Goal: Transaction & Acquisition: Purchase product/service

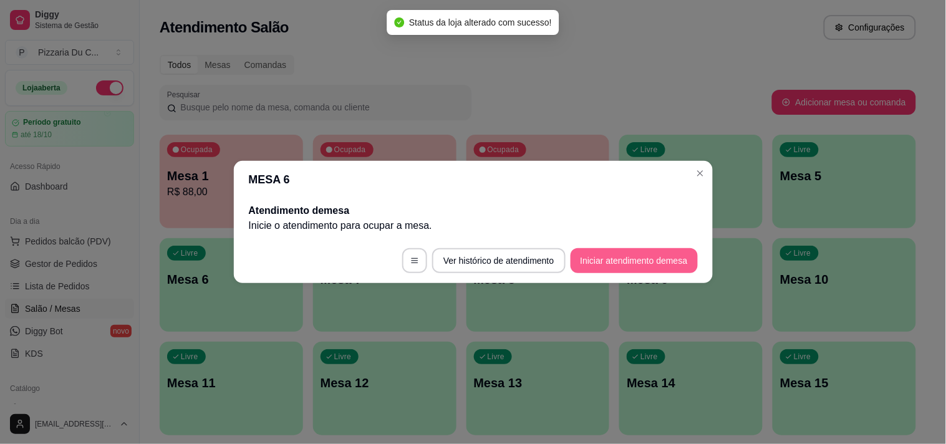
click at [676, 257] on button "Iniciar atendimento de mesa" at bounding box center [633, 260] width 127 height 25
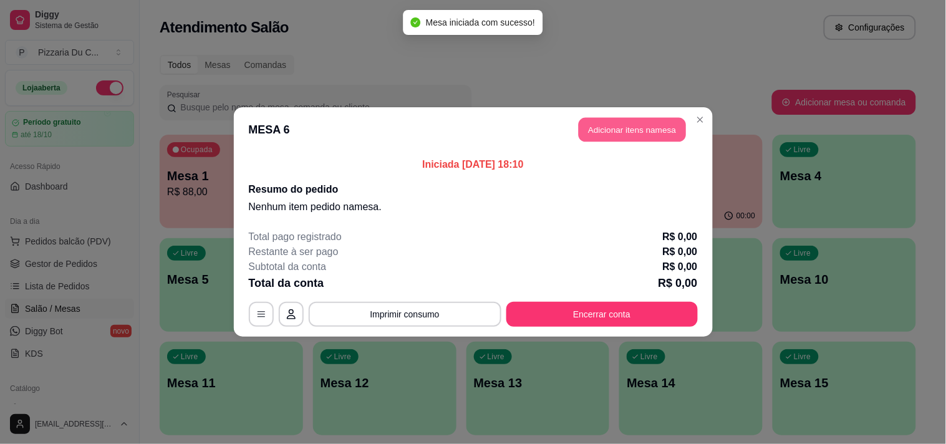
click at [636, 134] on button "Adicionar itens na mesa" at bounding box center [631, 130] width 107 height 24
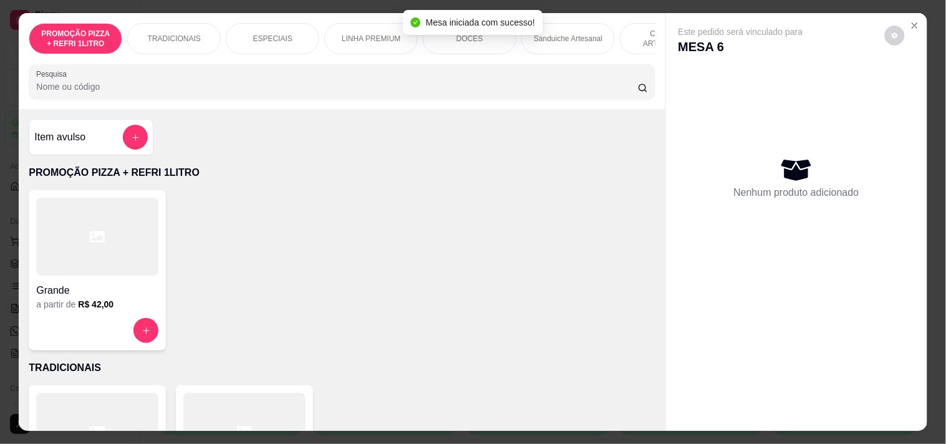
click at [129, 323] on div at bounding box center [97, 330] width 122 height 25
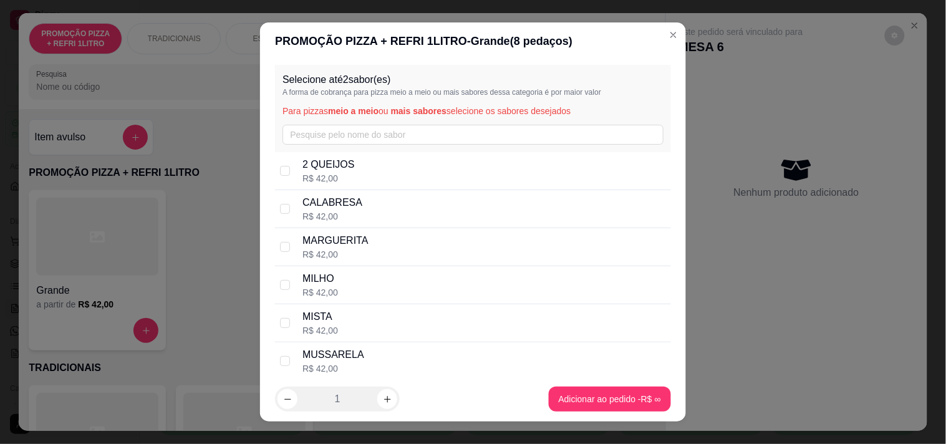
click at [378, 215] on div "CALABRESA R$ 42,00" at bounding box center [483, 208] width 363 height 27
checkbox input "true"
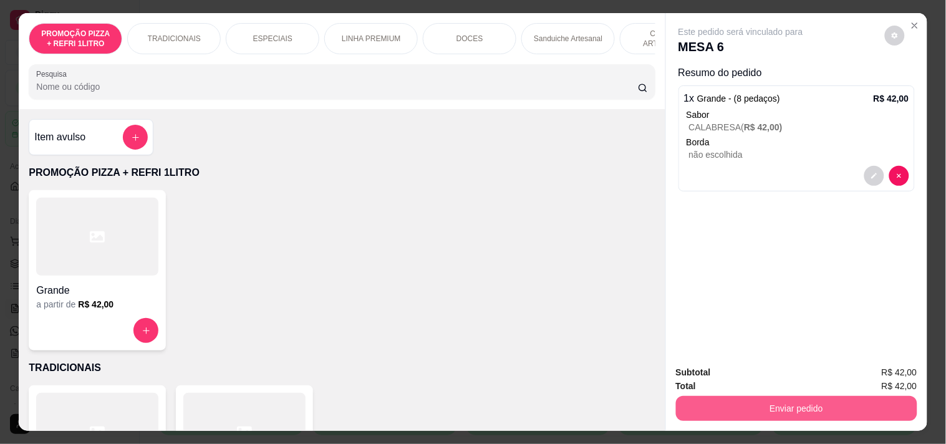
click at [782, 400] on button "Enviar pedido" at bounding box center [796, 408] width 241 height 25
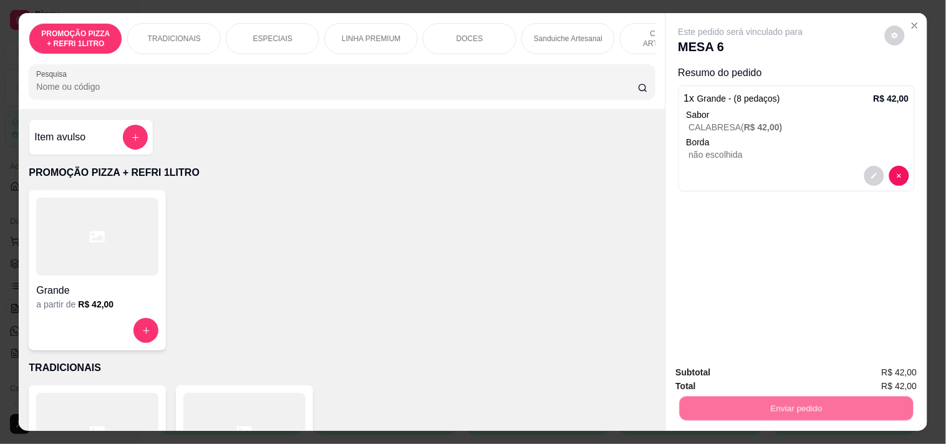
click at [787, 378] on button "Registrar cliente" at bounding box center [801, 372] width 82 height 24
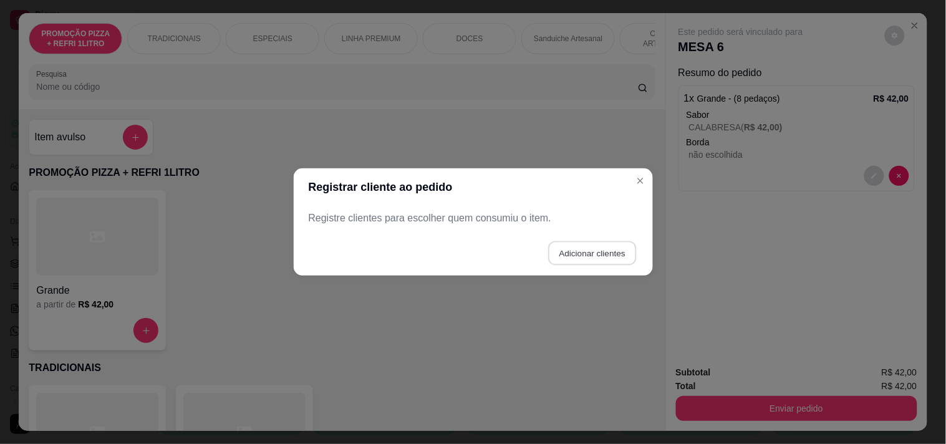
click at [578, 252] on button "Adicionar clientes" at bounding box center [592, 253] width 88 height 24
click at [464, 221] on input "Nome do cliente" at bounding box center [472, 223] width 315 height 12
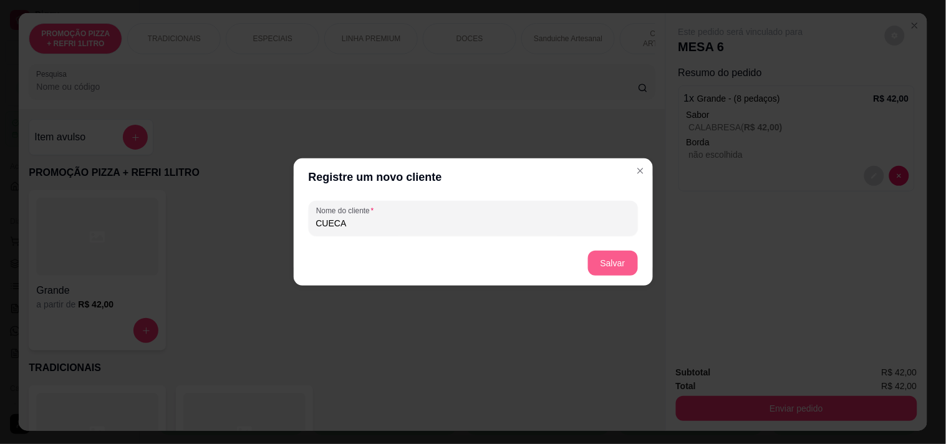
type input "CUECA"
click at [615, 264] on button "Salvar" at bounding box center [613, 263] width 50 height 25
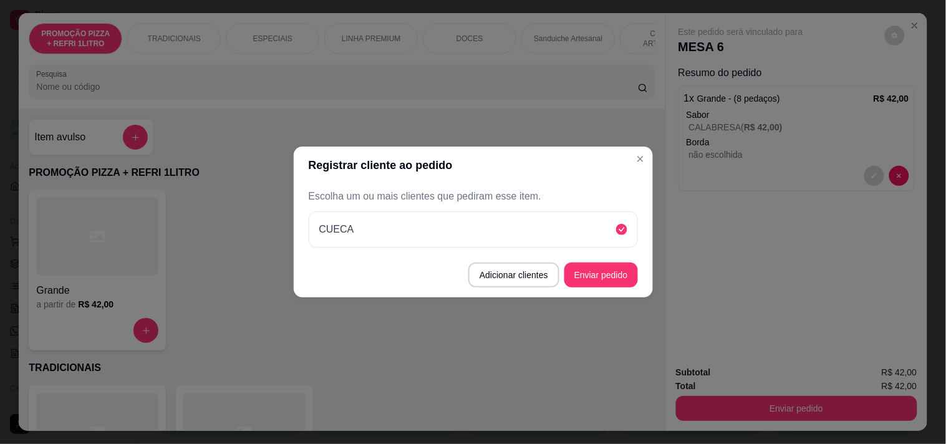
click at [600, 272] on button "Enviar pedido" at bounding box center [601, 274] width 74 height 25
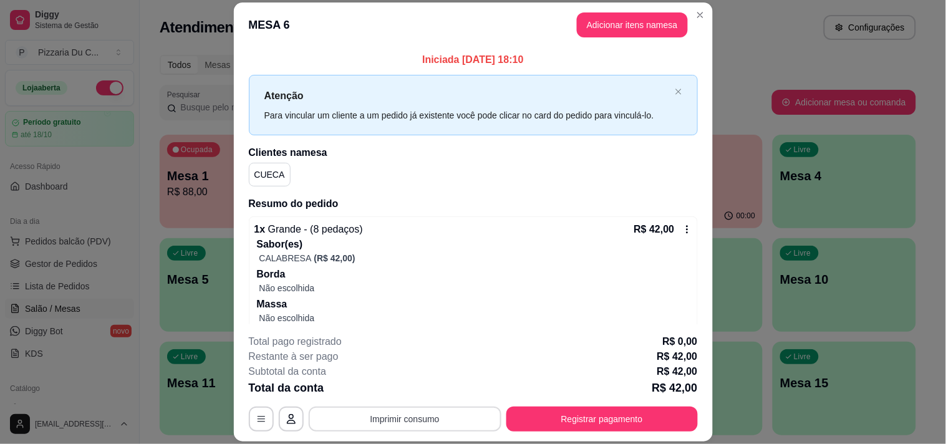
click at [404, 420] on button "Imprimir consumo" at bounding box center [405, 418] width 193 height 25
click at [400, 385] on button "IMPRESSORA" at bounding box center [403, 391] width 90 height 20
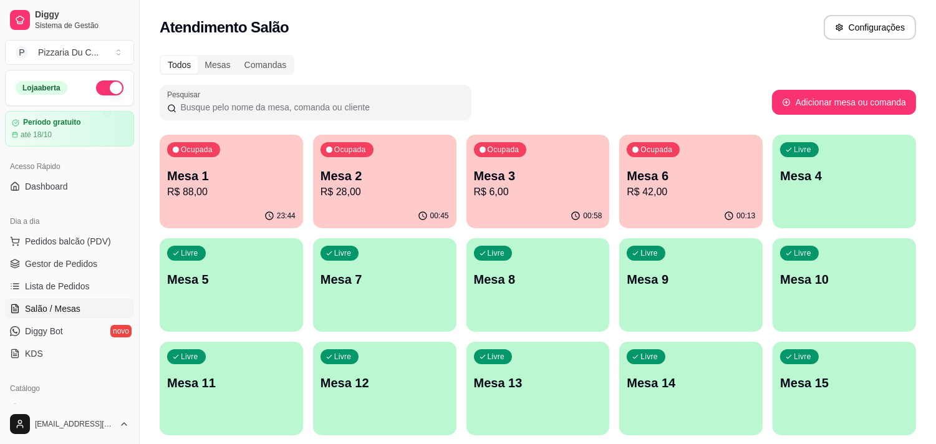
click at [571, 175] on p "Mesa 3" at bounding box center [538, 175] width 128 height 17
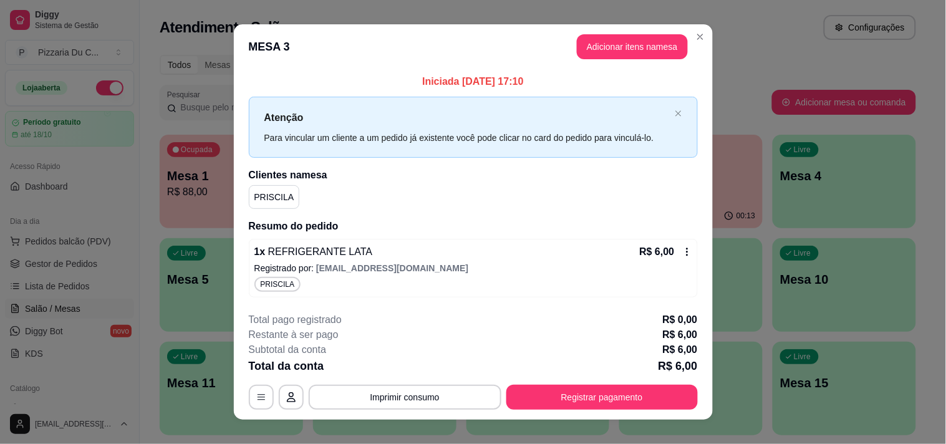
click at [623, 35] on button "Adicionar itens na mesa" at bounding box center [632, 46] width 111 height 25
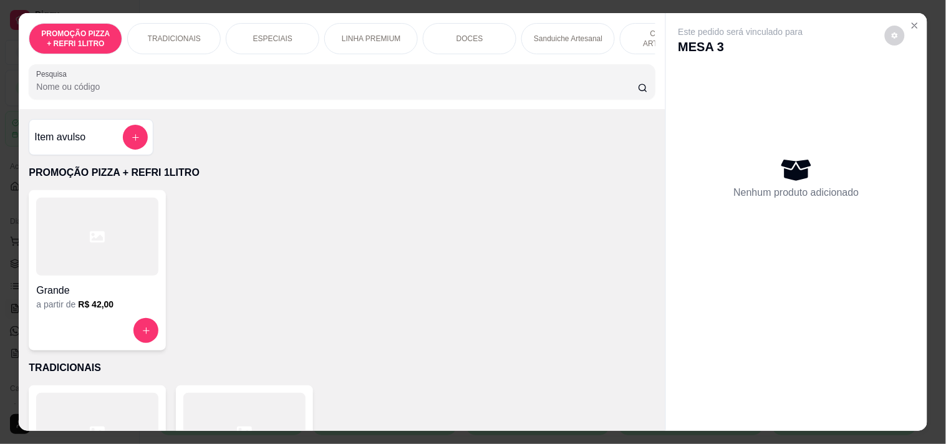
scroll to position [0, 451]
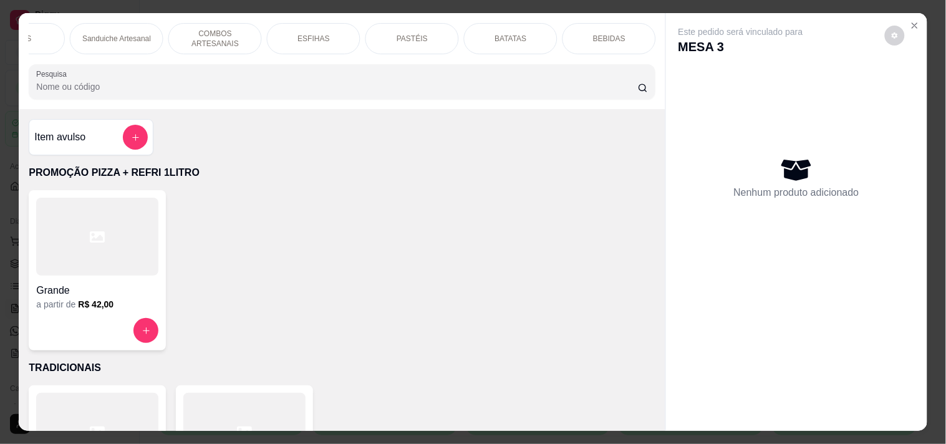
click at [595, 35] on p "BEBIDAS" at bounding box center [609, 39] width 32 height 10
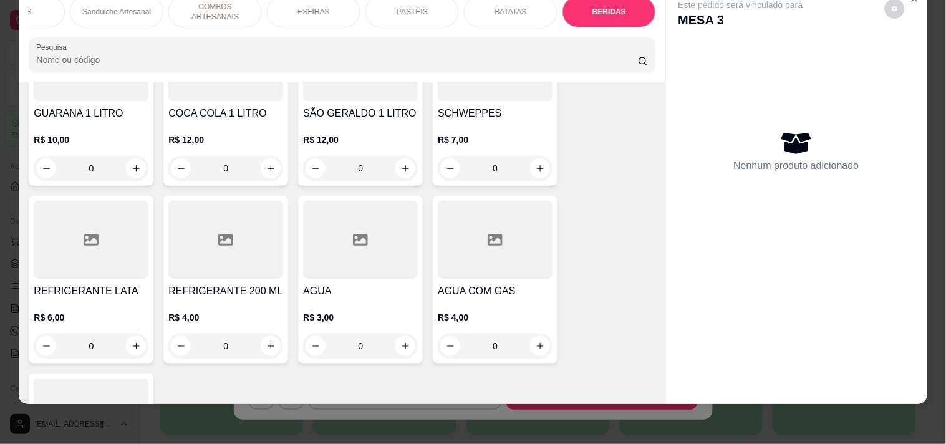
scroll to position [5175, 0]
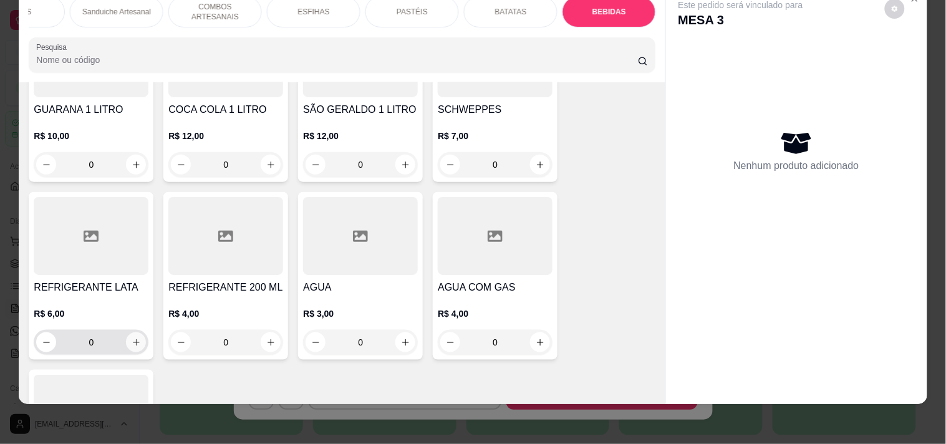
click at [137, 332] on button "increase-product-quantity" at bounding box center [136, 342] width 20 height 20
type input "1"
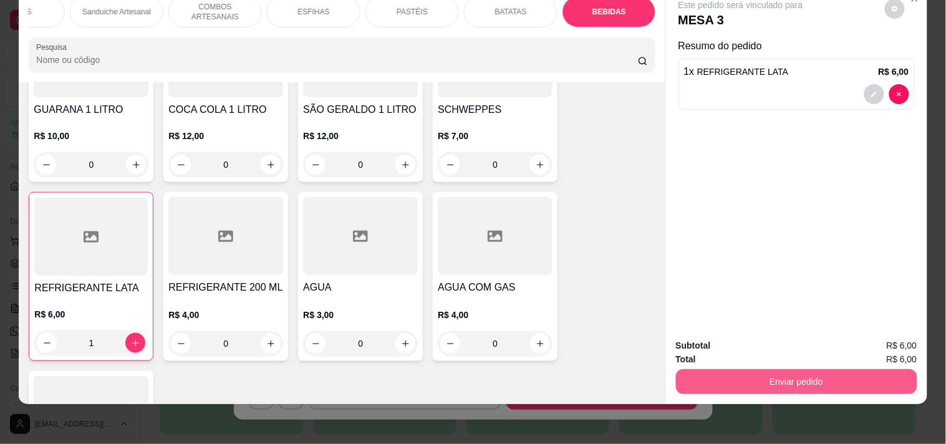
click at [799, 375] on button "Enviar pedido" at bounding box center [796, 381] width 241 height 25
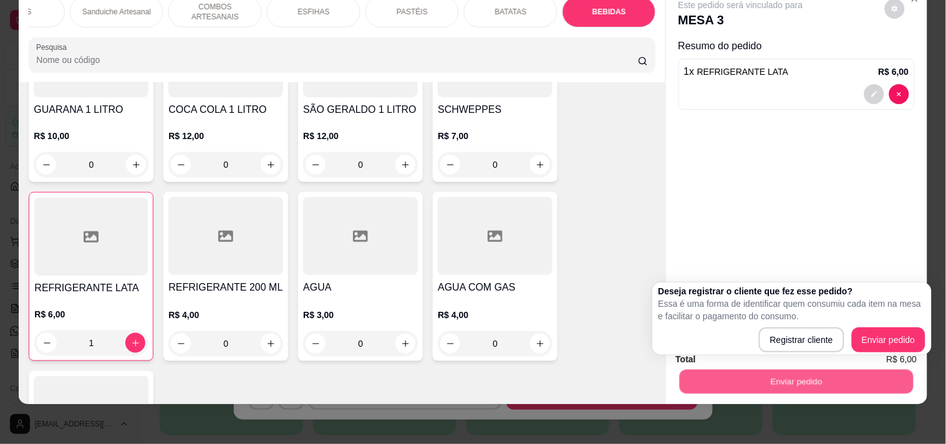
click at [888, 316] on p "Essa é uma forma de identificar quem consumiu cada item na mesa e facilitar o p…" at bounding box center [791, 309] width 267 height 25
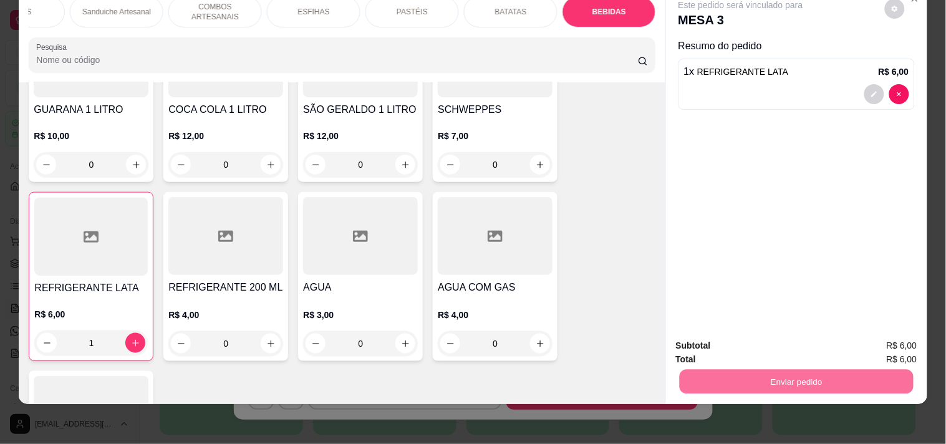
click at [888, 332] on button "Enviar pedido" at bounding box center [884, 341] width 70 height 24
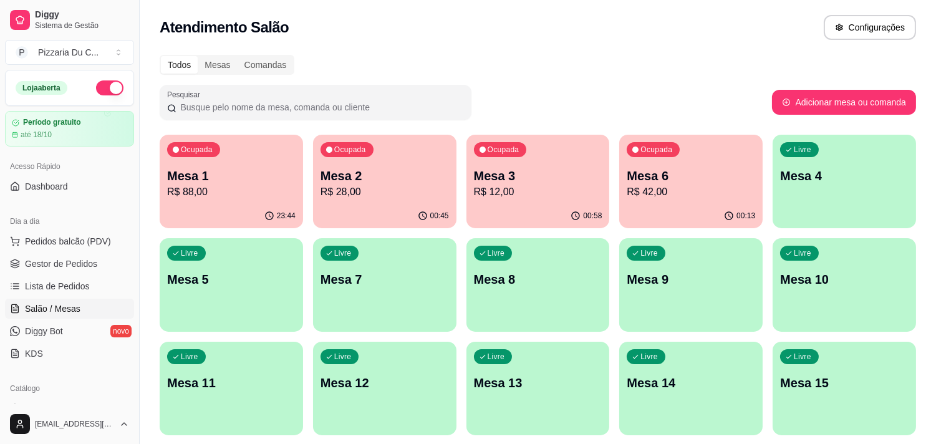
click at [64, 229] on div "Dia a dia" at bounding box center [69, 221] width 129 height 20
click at [67, 235] on span "Pedidos balcão (PDV)" at bounding box center [68, 241] width 86 height 12
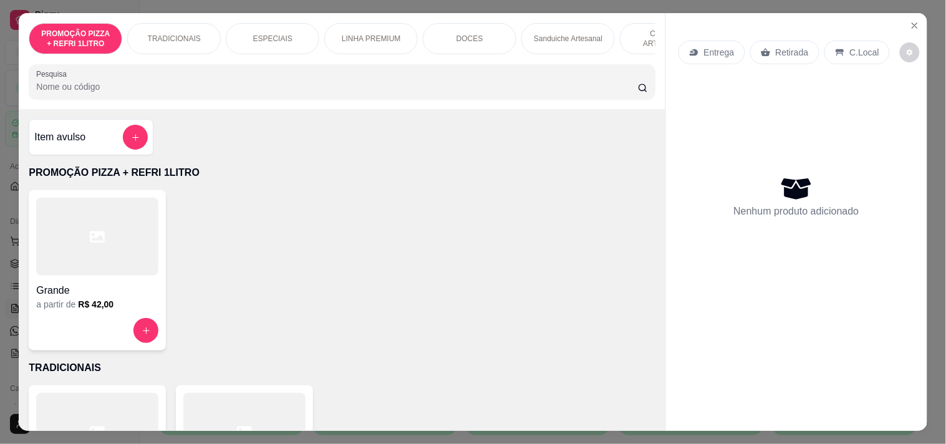
click at [168, 34] on p "TRADICIONAIS" at bounding box center [174, 39] width 53 height 10
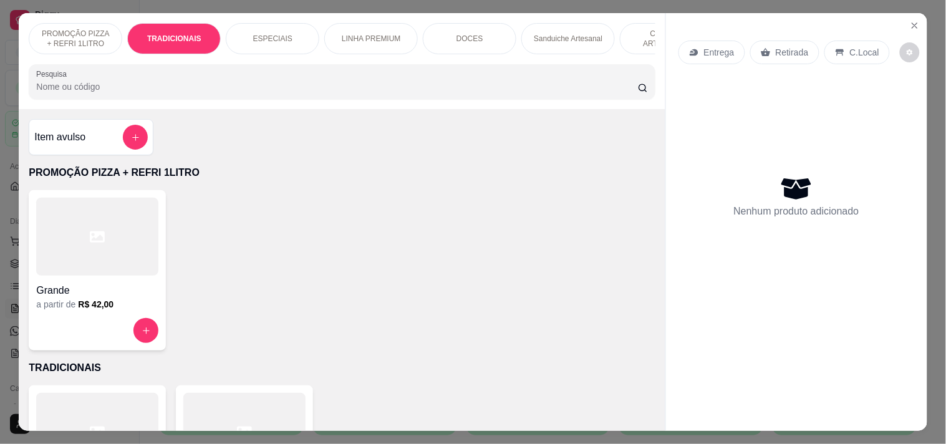
scroll to position [32, 0]
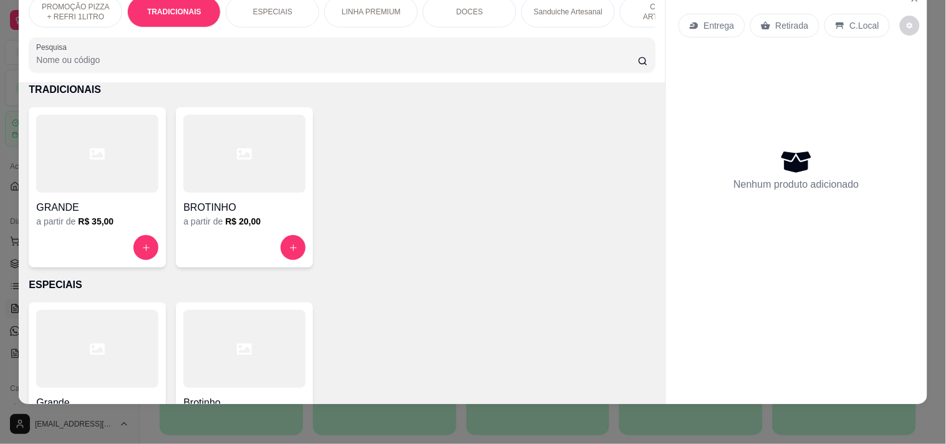
click at [140, 228] on div "GRANDE a partir de R$ 35,00" at bounding box center [97, 187] width 137 height 160
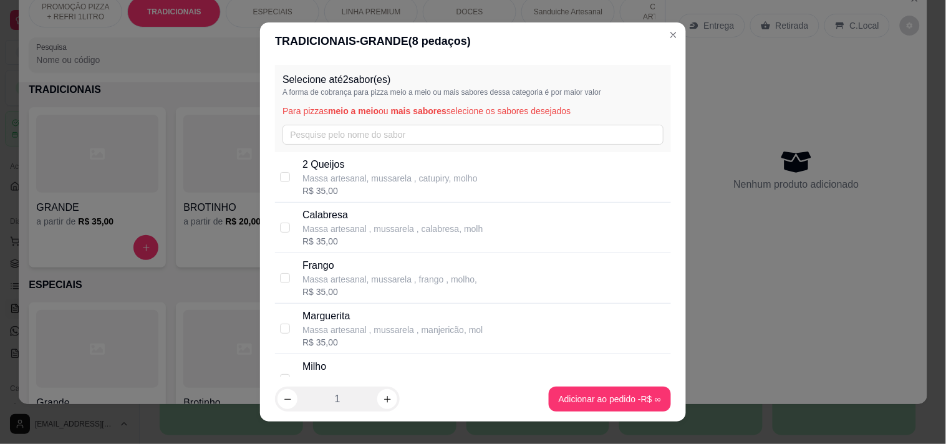
click at [368, 213] on p "Calabresa" at bounding box center [392, 215] width 180 height 15
checkbox input "true"
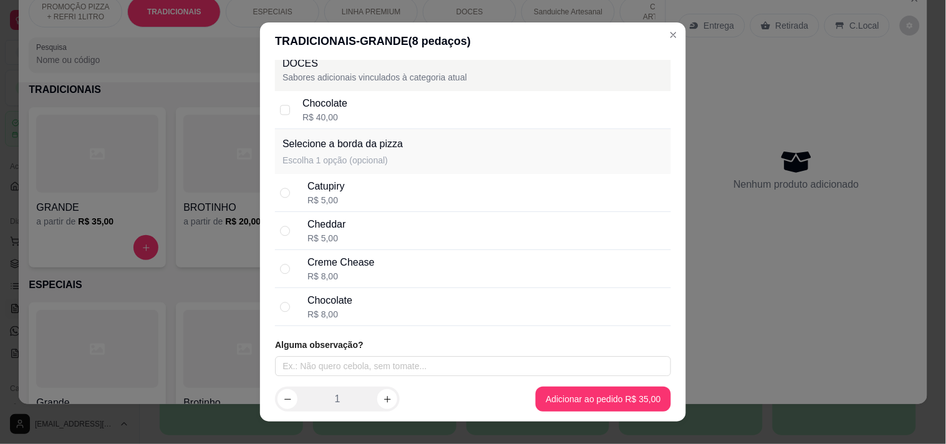
scroll to position [1961, 0]
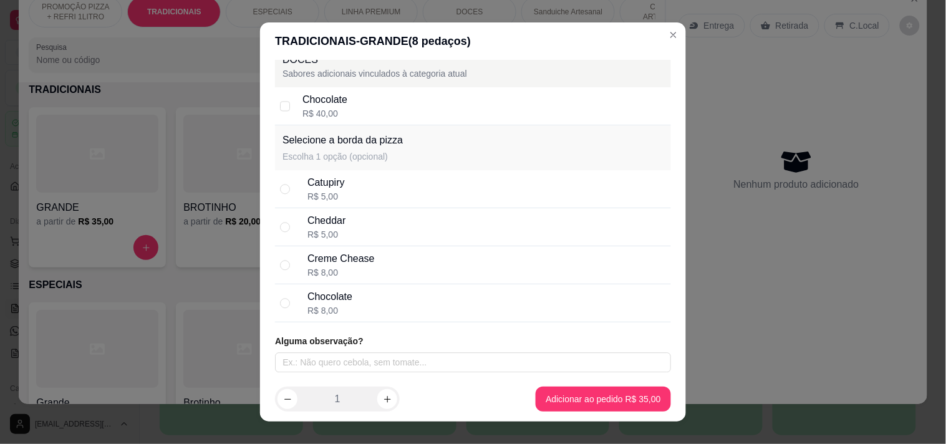
click at [372, 190] on div "Catupiry R$ 5,00" at bounding box center [486, 188] width 358 height 27
radio input "true"
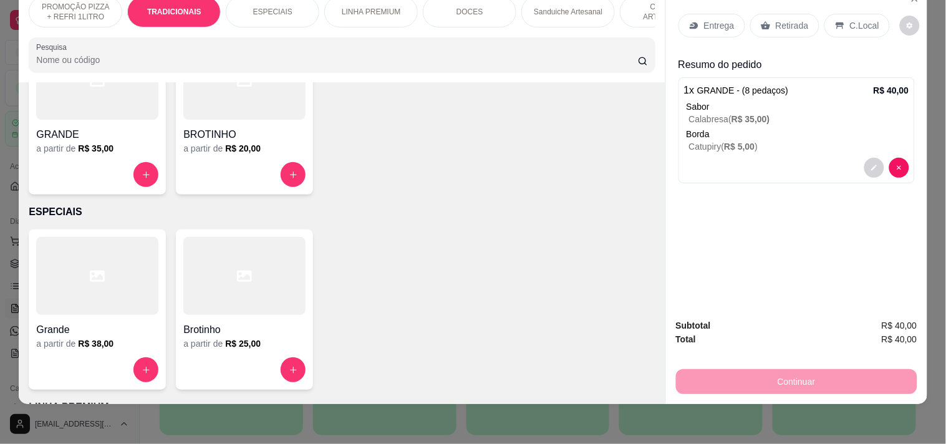
scroll to position [320, 0]
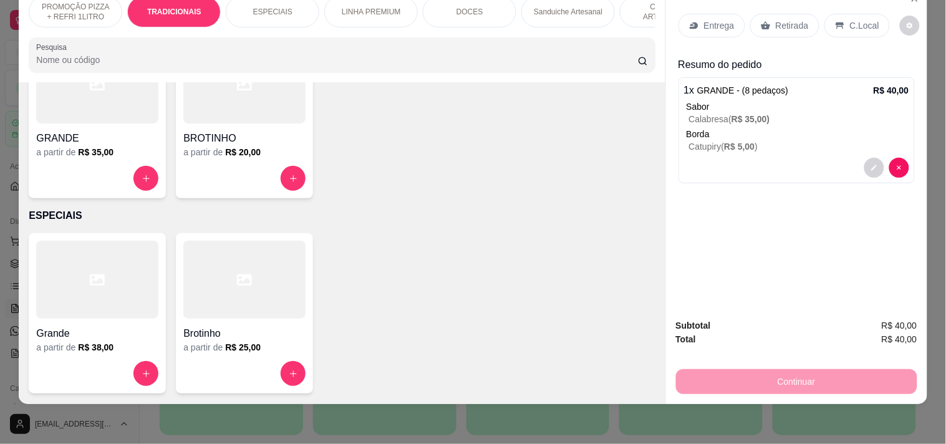
click at [147, 167] on div at bounding box center [97, 178] width 122 height 25
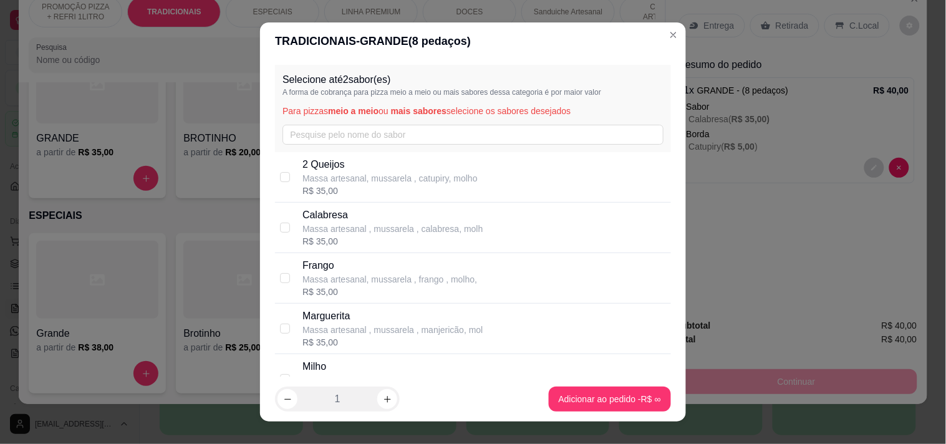
click at [337, 225] on p "Massa artesanal , mussarela , calabresa, molh" at bounding box center [392, 229] width 180 height 12
click at [335, 223] on p "Massa artesanal , mussarela , calabresa, molh" at bounding box center [392, 229] width 180 height 12
checkbox input "false"
click at [335, 274] on p "Massa artesanal, mussarela , frango , molho," at bounding box center [389, 279] width 175 height 12
checkbox input "true"
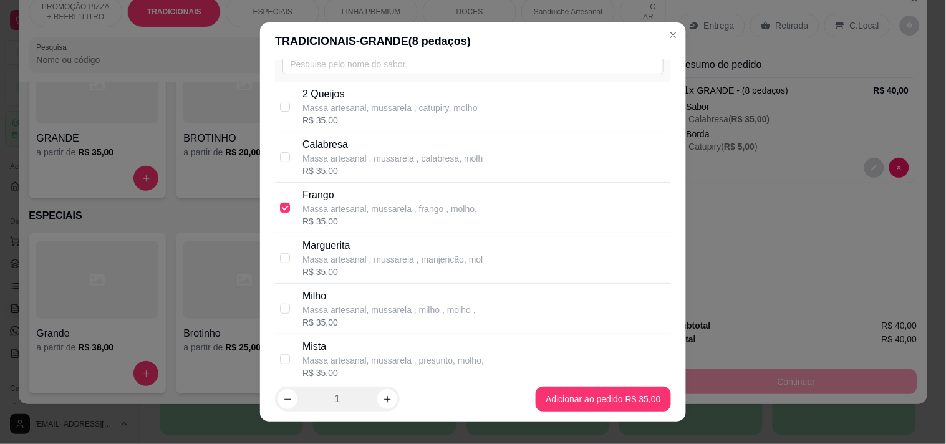
scroll to position [138, 0]
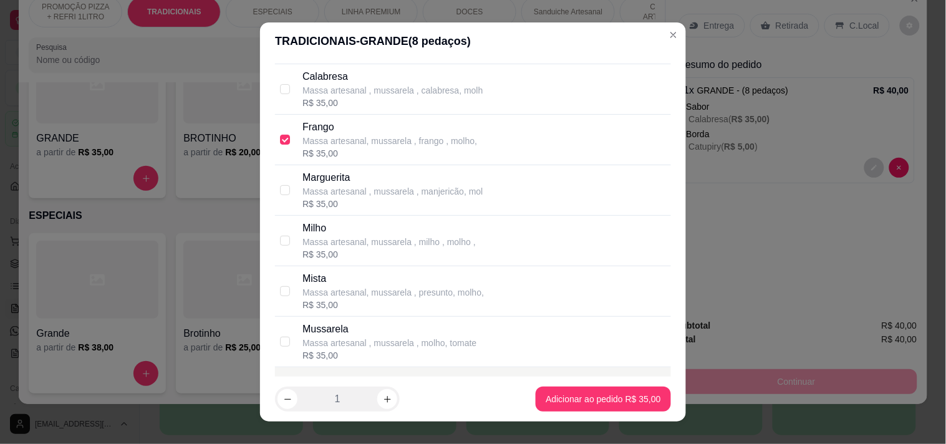
click at [334, 279] on p "Mista" at bounding box center [392, 278] width 181 height 15
checkbox input "true"
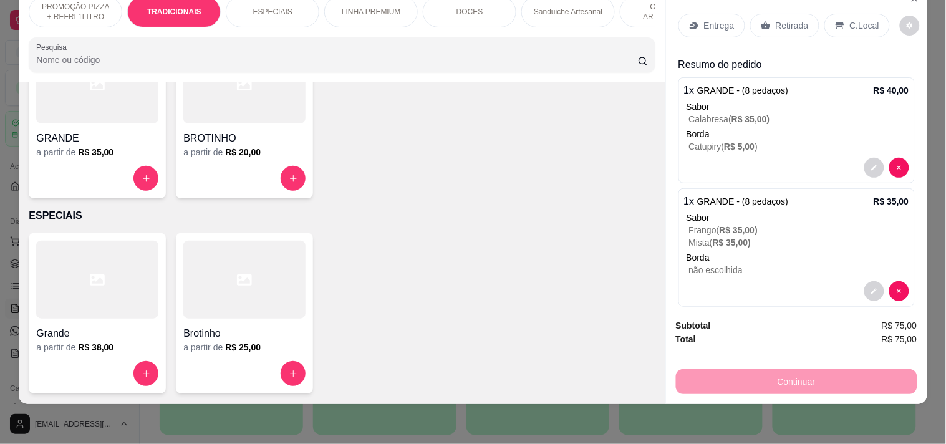
click at [696, 21] on div "Entrega" at bounding box center [711, 26] width 67 height 24
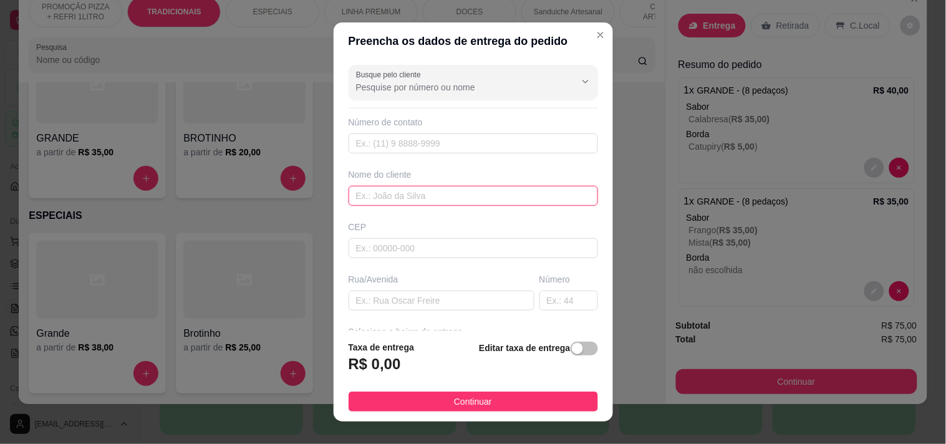
click at [394, 198] on input "text" at bounding box center [472, 196] width 249 height 20
type input "[PERSON_NAME]"
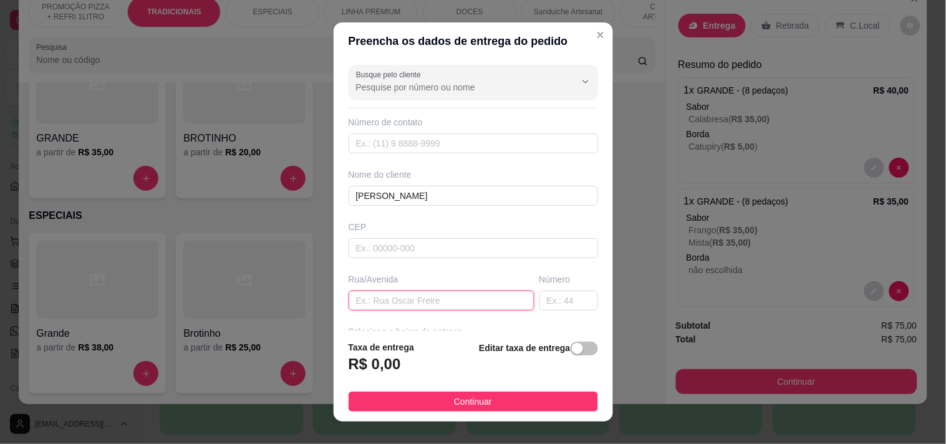
click at [413, 295] on input "text" at bounding box center [441, 300] width 186 height 20
paste input "[STREET_ADDRESS]"
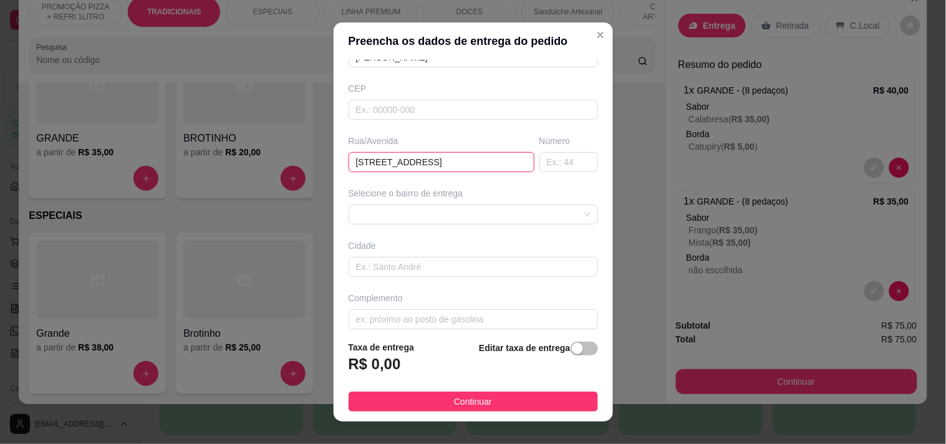
type input "[STREET_ADDRESS]"
click at [440, 226] on div "Busque pelo cliente Número de contato Nome do cliente [PERSON_NAME]/[GEOGRAPHIC…" at bounding box center [473, 195] width 279 height 271
click at [438, 223] on span at bounding box center [473, 214] width 234 height 19
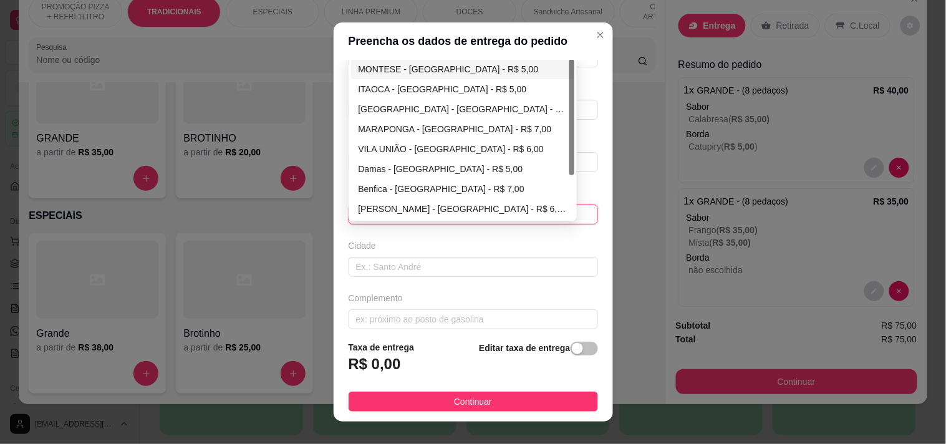
click at [418, 75] on div "MONTESE - [GEOGRAPHIC_DATA] - R$ 5,00" at bounding box center [462, 69] width 209 height 14
type input "[GEOGRAPHIC_DATA]"
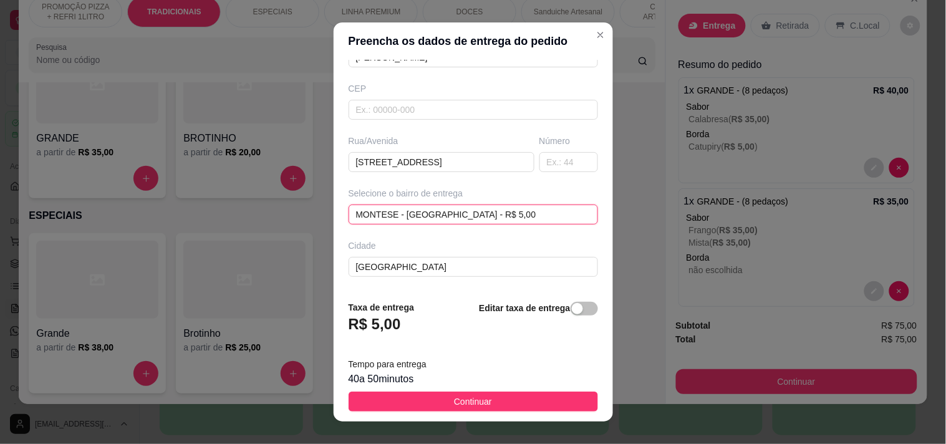
click at [445, 212] on span "MONTESE - [GEOGRAPHIC_DATA] - R$ 5,00" at bounding box center [473, 214] width 234 height 19
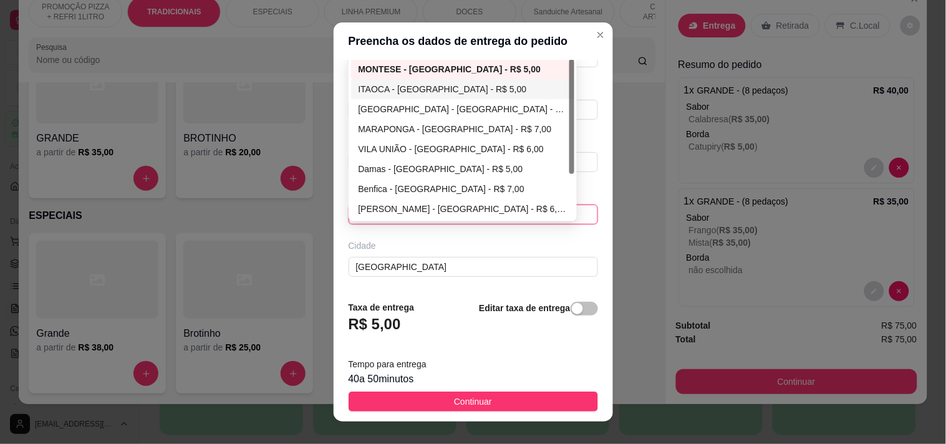
click at [441, 85] on div "ITAOCA - [GEOGRAPHIC_DATA] - R$ 5,00" at bounding box center [462, 89] width 209 height 14
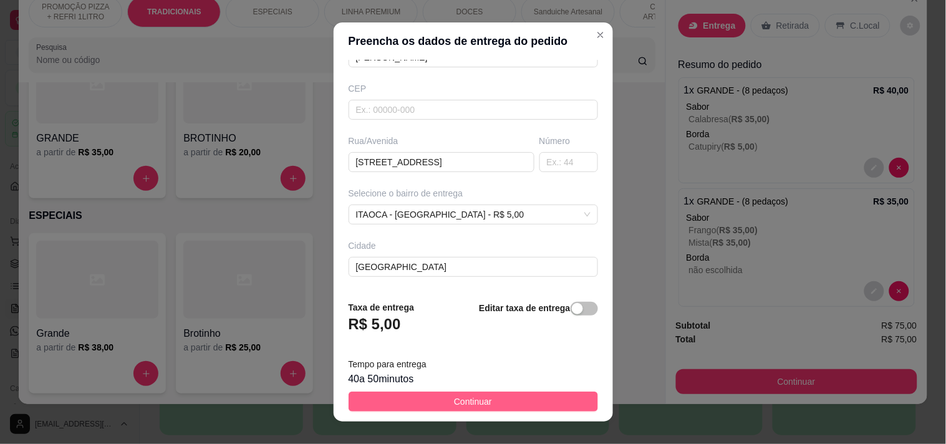
click at [456, 391] on button "Continuar" at bounding box center [472, 401] width 249 height 20
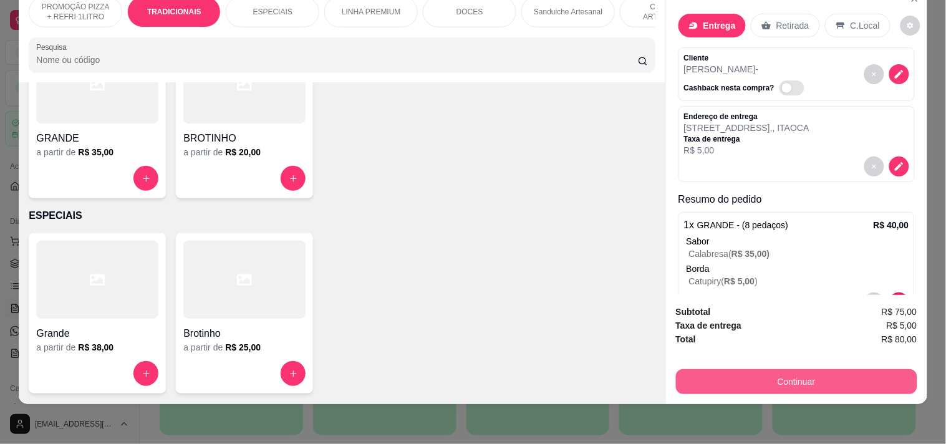
click at [799, 378] on button "Continuar" at bounding box center [796, 381] width 241 height 25
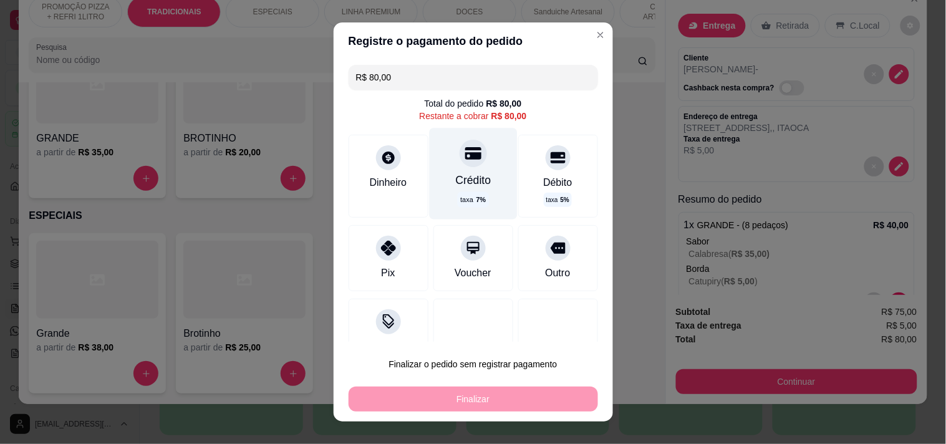
click at [446, 168] on div "Crédito taxa 7 %" at bounding box center [473, 173] width 88 height 91
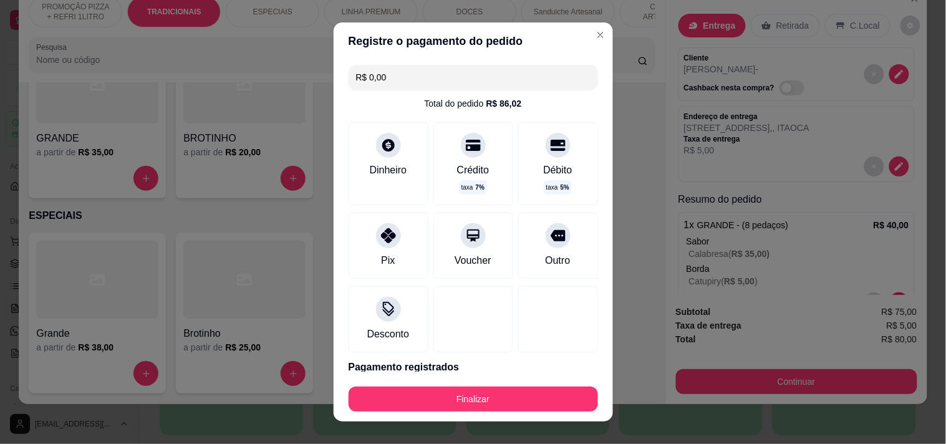
click at [431, 413] on footer "Finalizar" at bounding box center [473, 397] width 279 height 50
click at [449, 403] on button "Finalizar" at bounding box center [472, 398] width 249 height 25
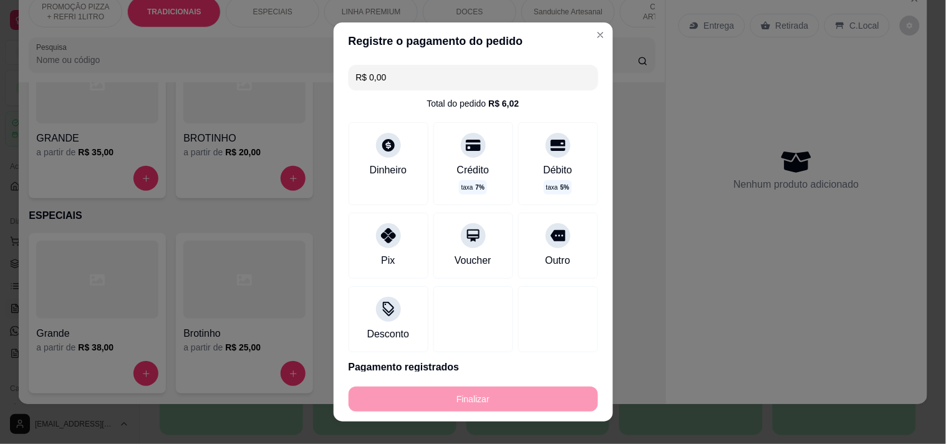
type input "-R$ 80,00"
